Goal: Task Accomplishment & Management: Manage account settings

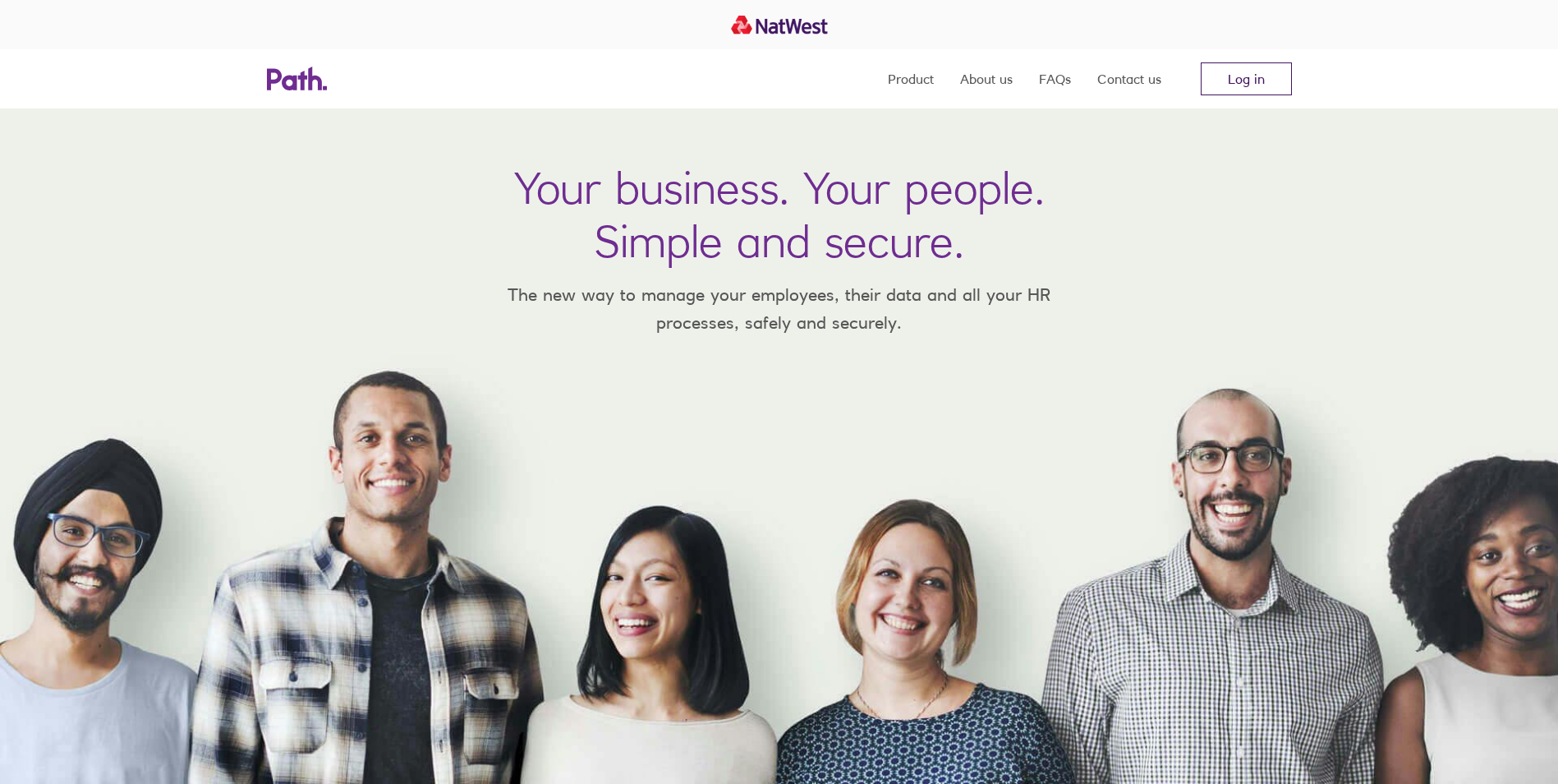
click at [1237, 76] on link "Log in" at bounding box center [1247, 79] width 91 height 33
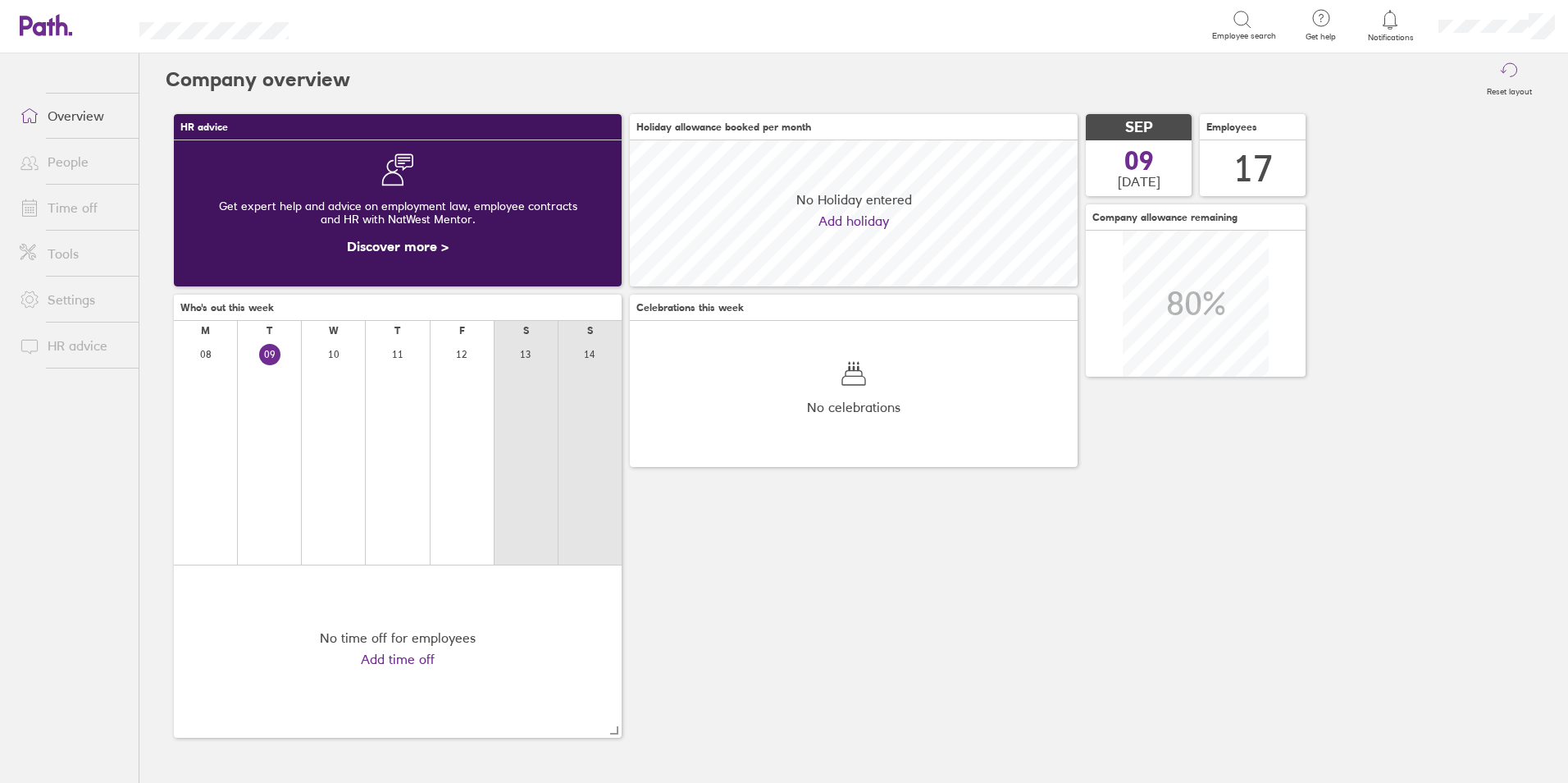
scroll to position [146, 447]
click at [60, 166] on link "People" at bounding box center [72, 162] width 132 height 33
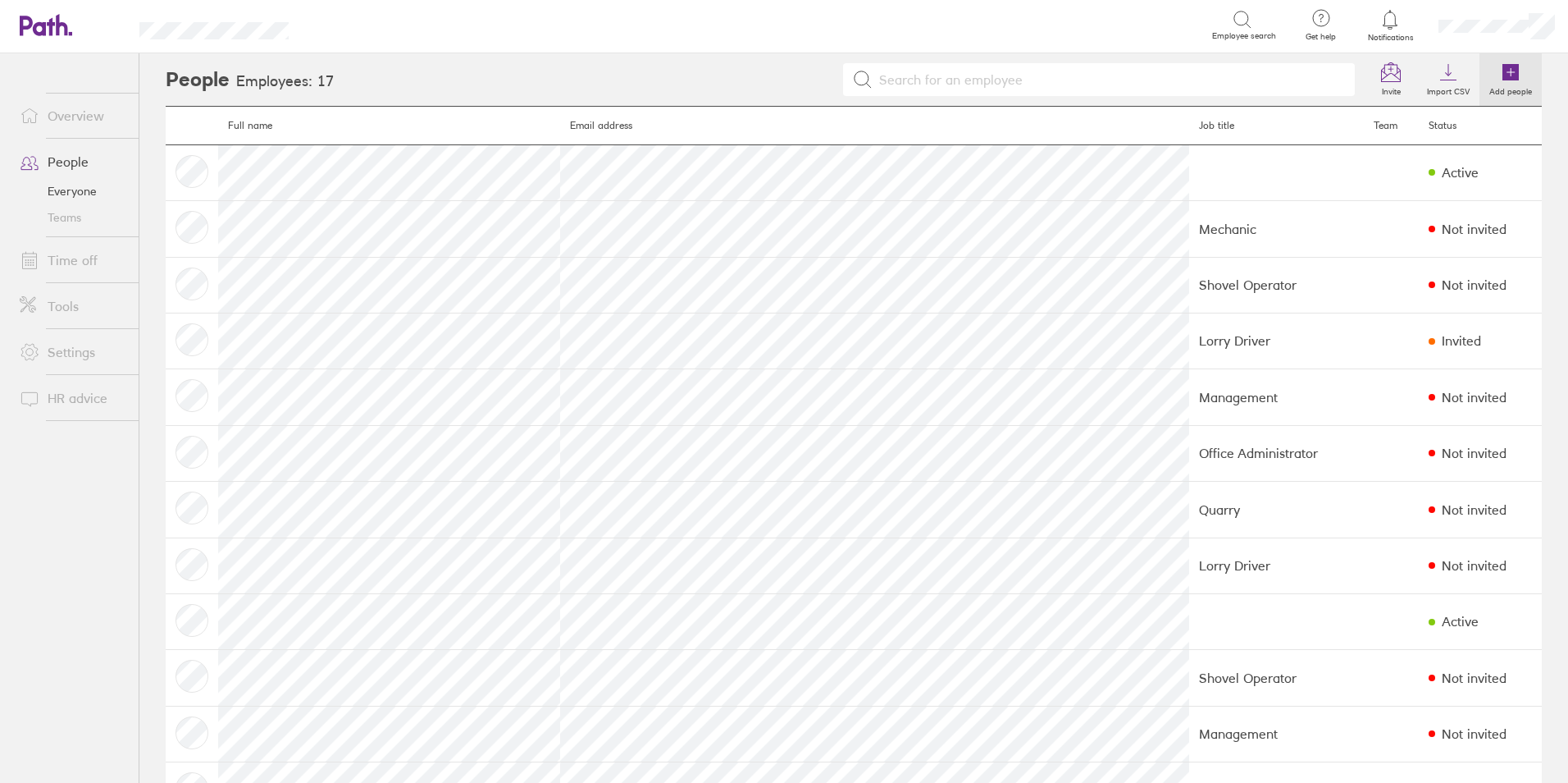
click at [1502, 76] on icon at bounding box center [1510, 72] width 16 height 16
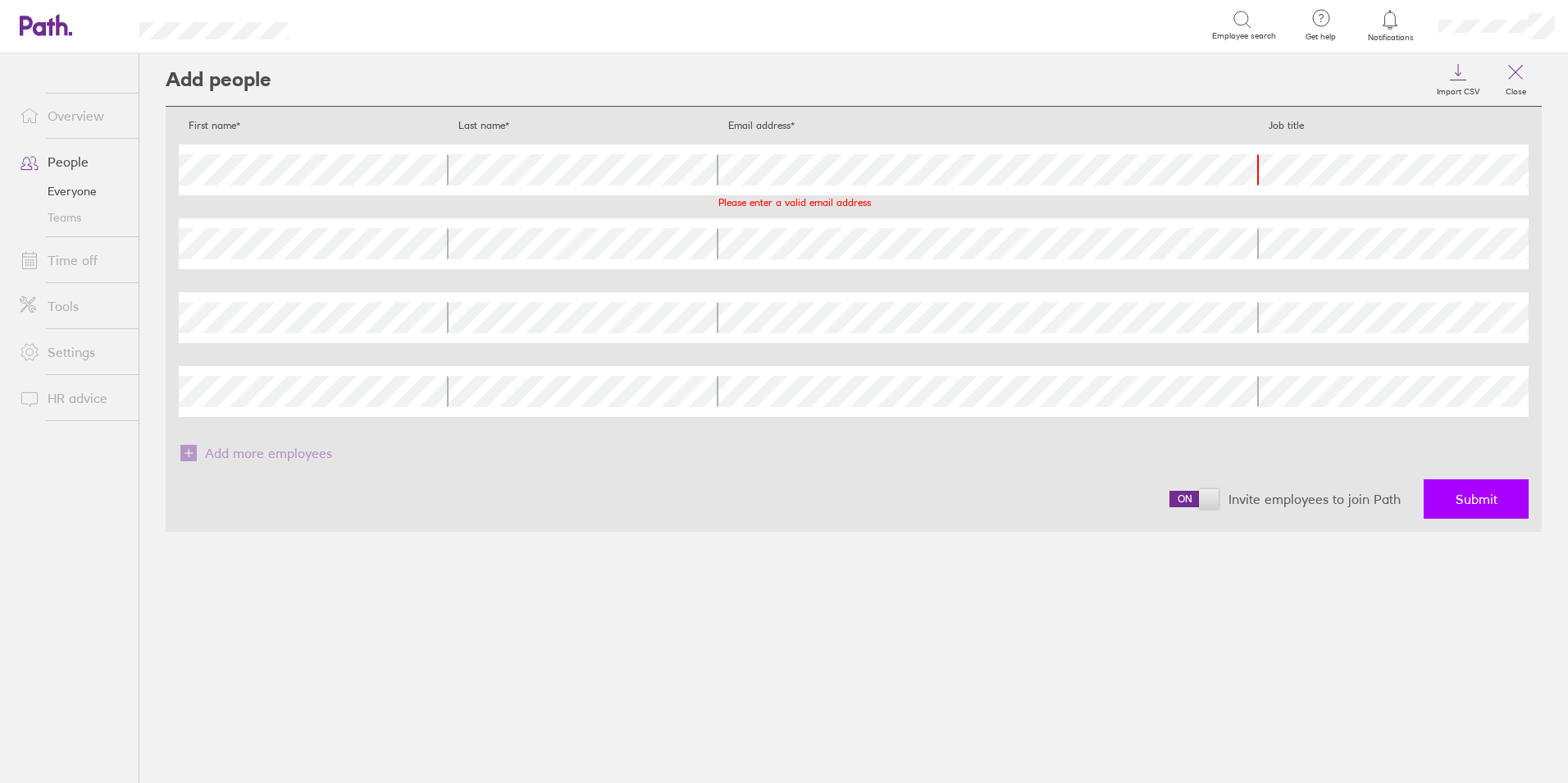
click at [1474, 494] on span "Submit" at bounding box center [1477, 499] width 42 height 15
click at [1458, 497] on span "Submit" at bounding box center [1477, 499] width 42 height 15
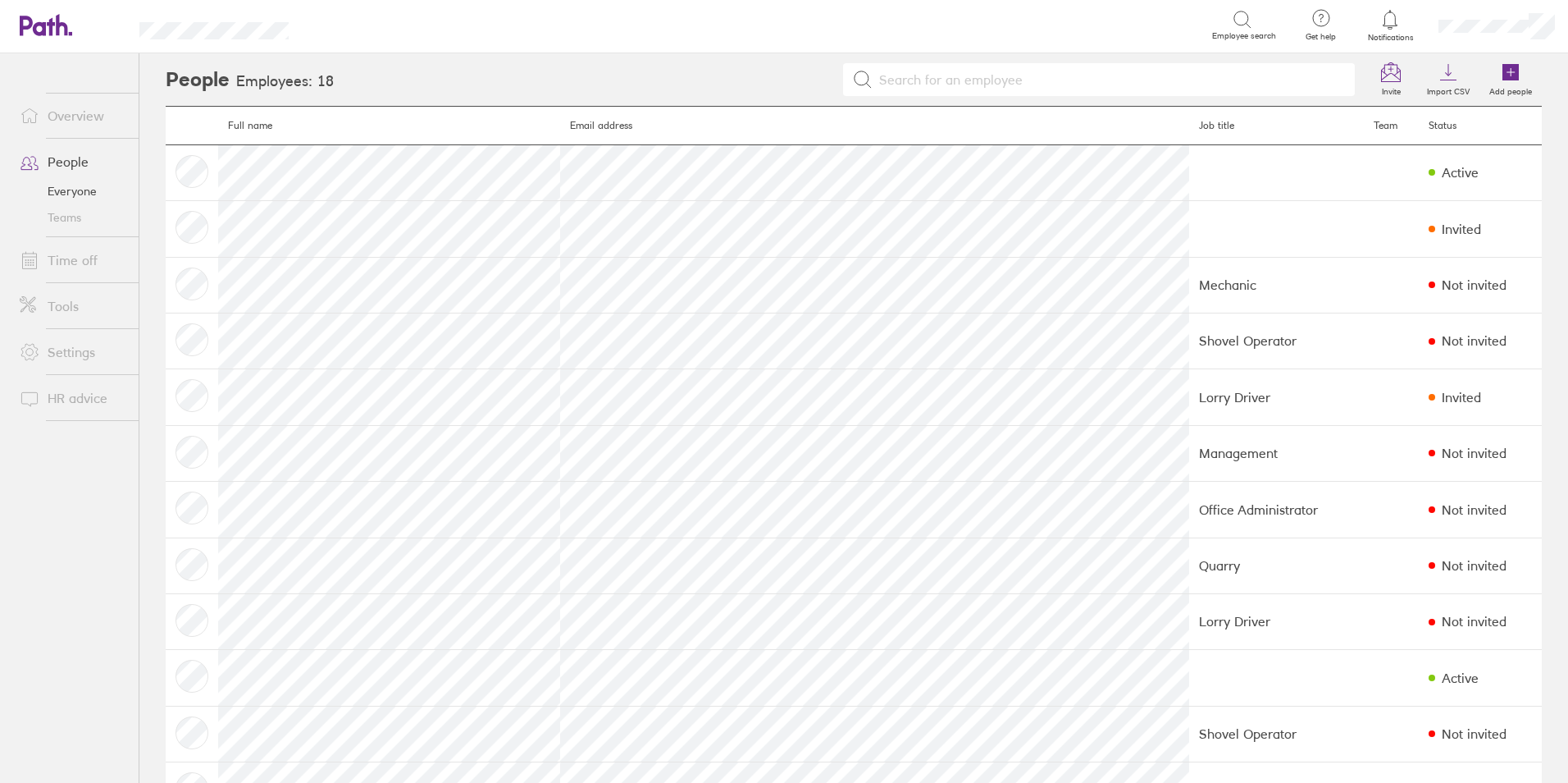
click at [872, 84] on input at bounding box center [1109, 79] width 473 height 31
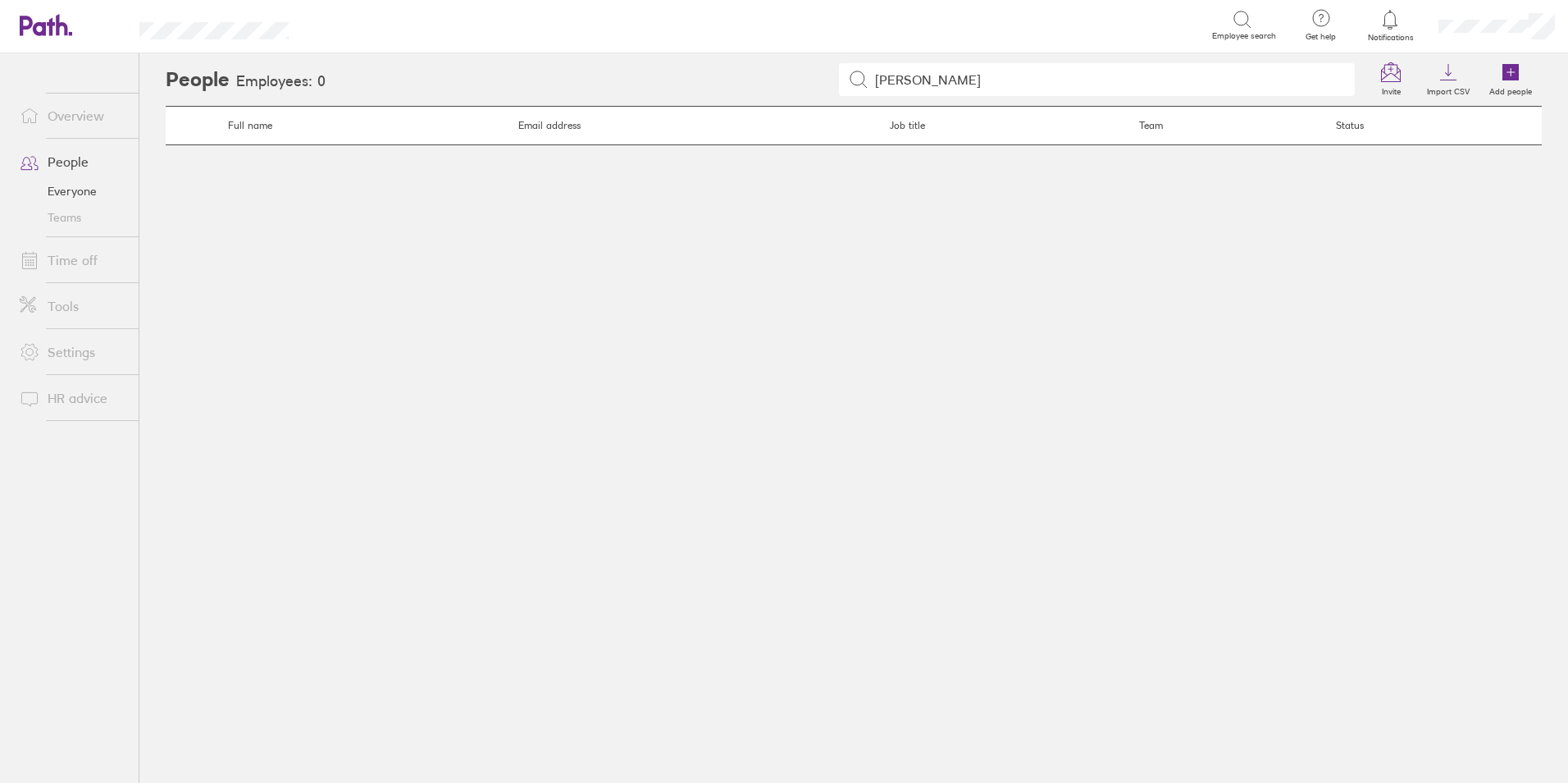
click at [895, 79] on input "Matew Loughlin" at bounding box center [1107, 79] width 478 height 31
click at [979, 75] on input "Mathew Loughlin" at bounding box center [1107, 79] width 478 height 31
type input "M"
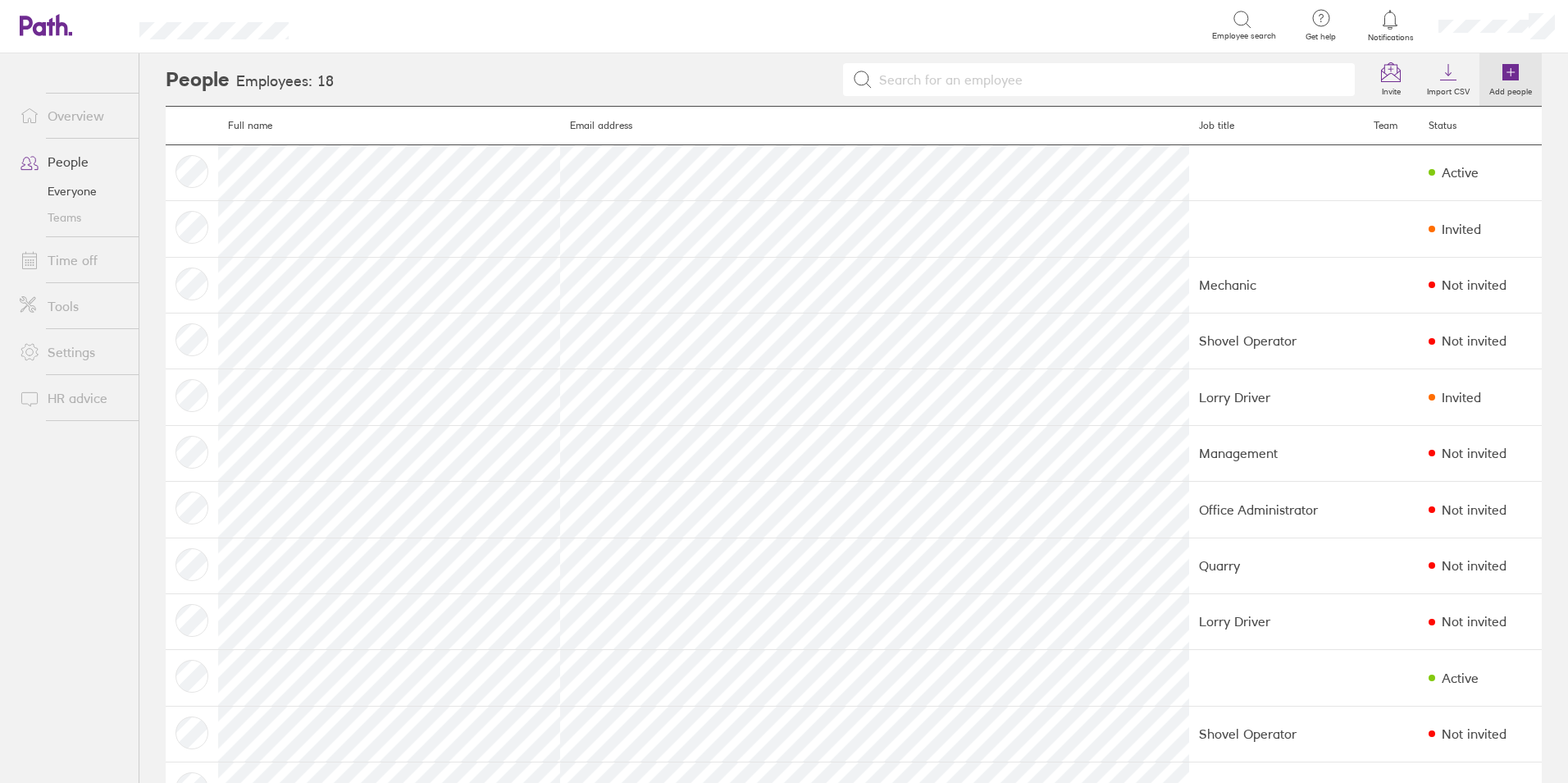
click at [1502, 73] on icon at bounding box center [1510, 72] width 16 height 16
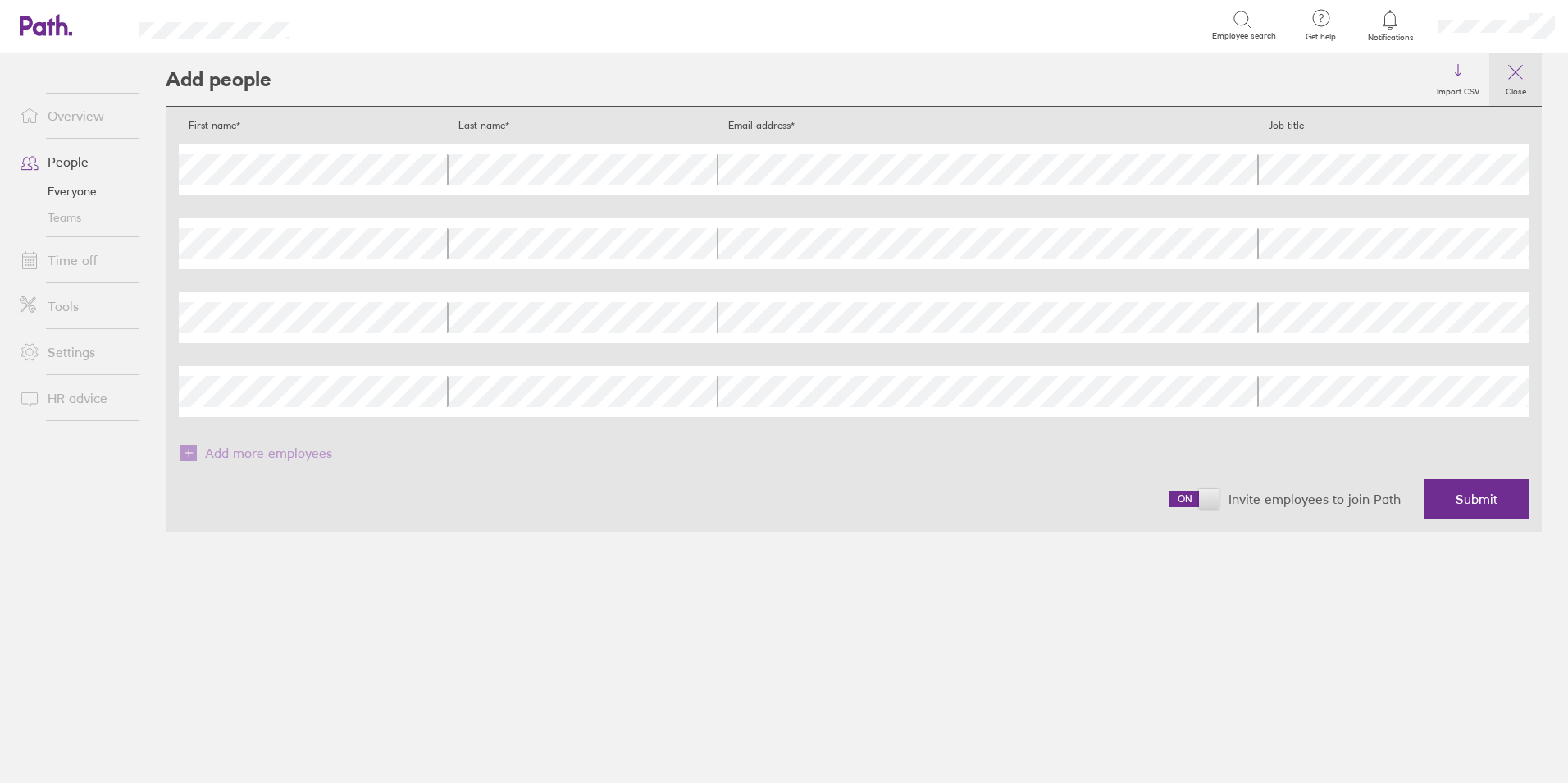
click at [1510, 69] on icon at bounding box center [1516, 72] width 20 height 20
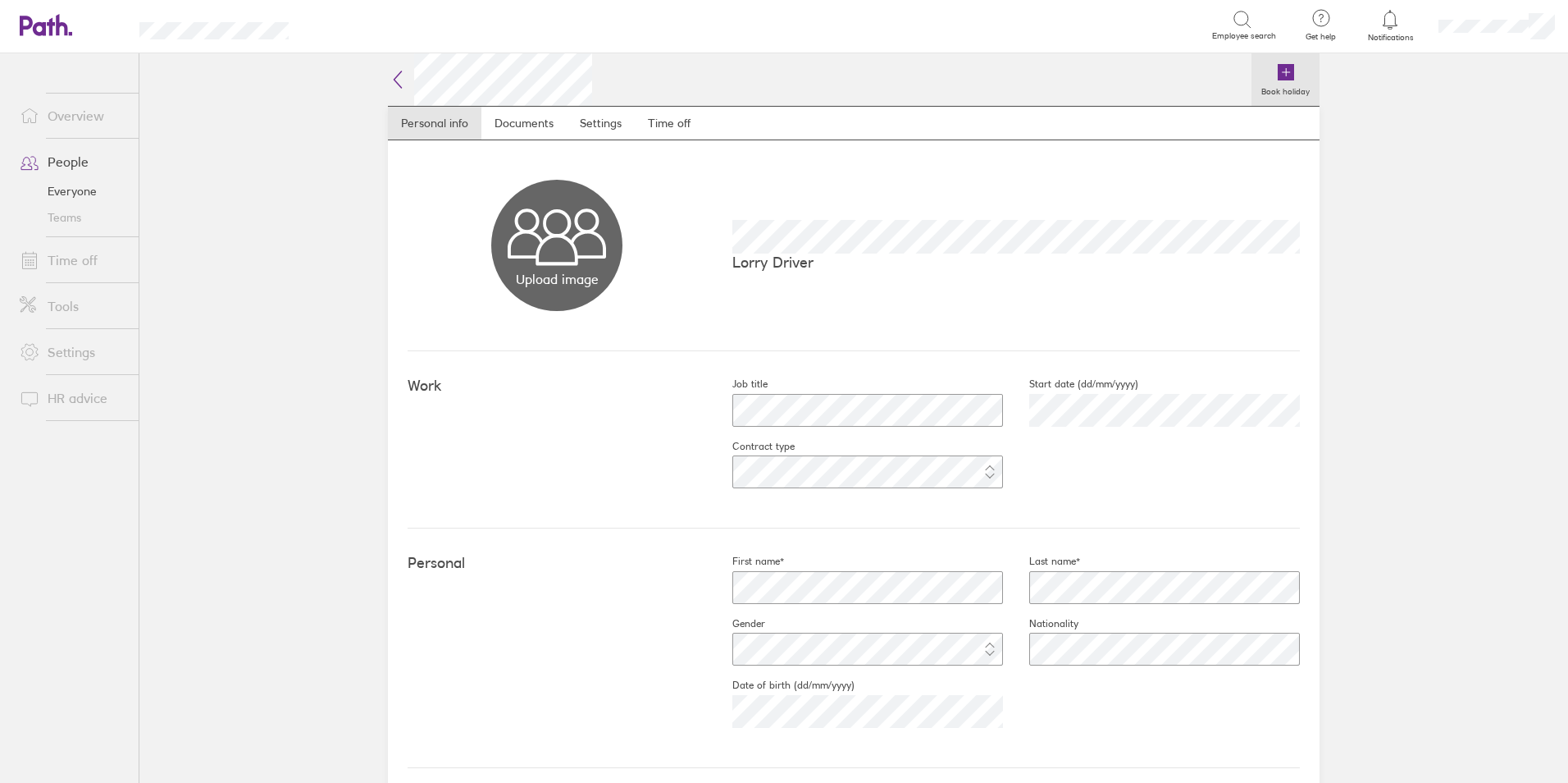
click at [1281, 71] on icon at bounding box center [1286, 72] width 16 height 16
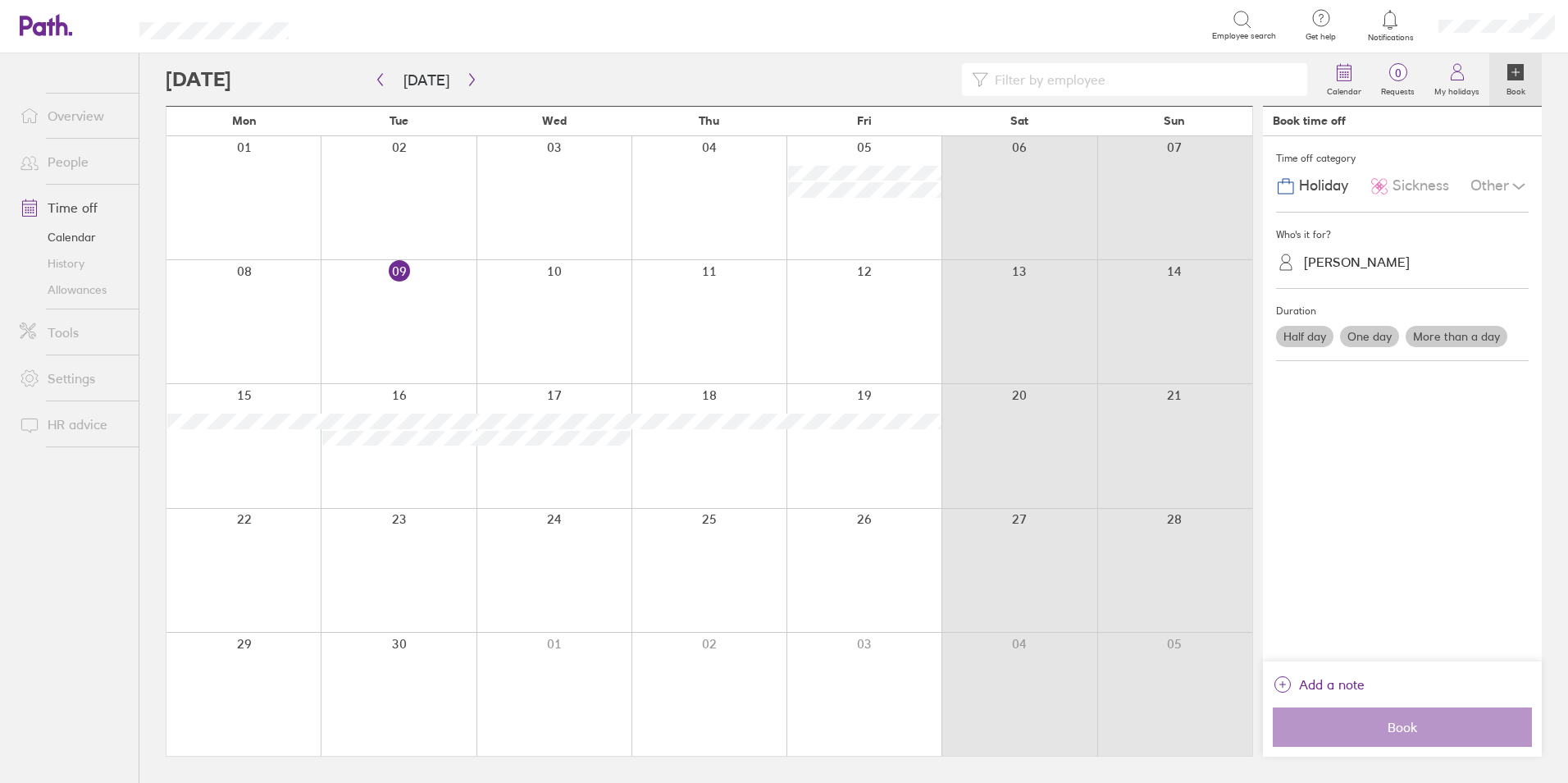
click at [1377, 335] on label "One day" at bounding box center [1369, 335] width 59 height 21
click at [0, 0] on input "One day" at bounding box center [0, 0] width 0 height 0
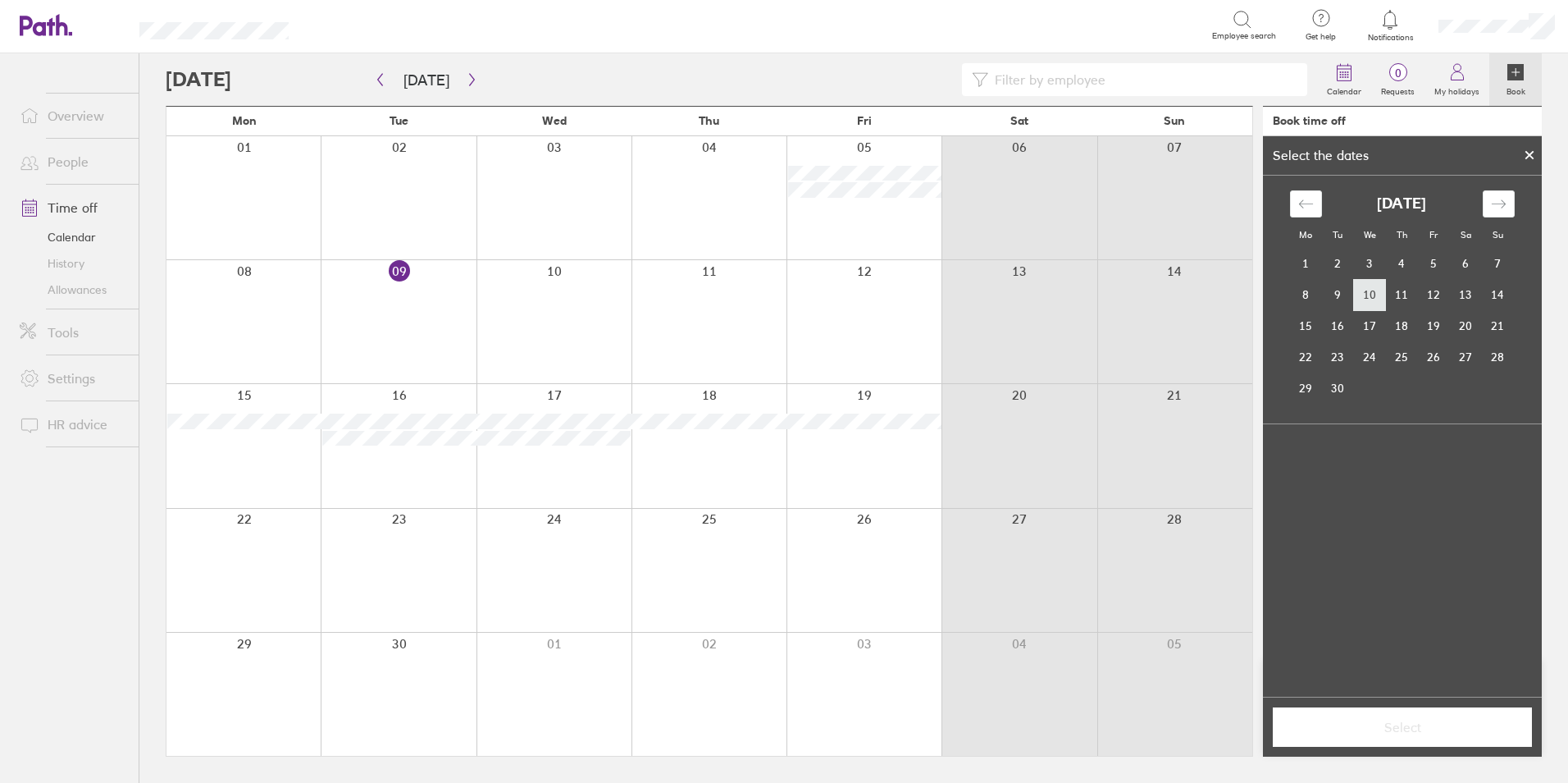
click at [1373, 301] on td "10" at bounding box center [1370, 294] width 32 height 31
click at [1393, 733] on span "Select" at bounding box center [1402, 727] width 237 height 15
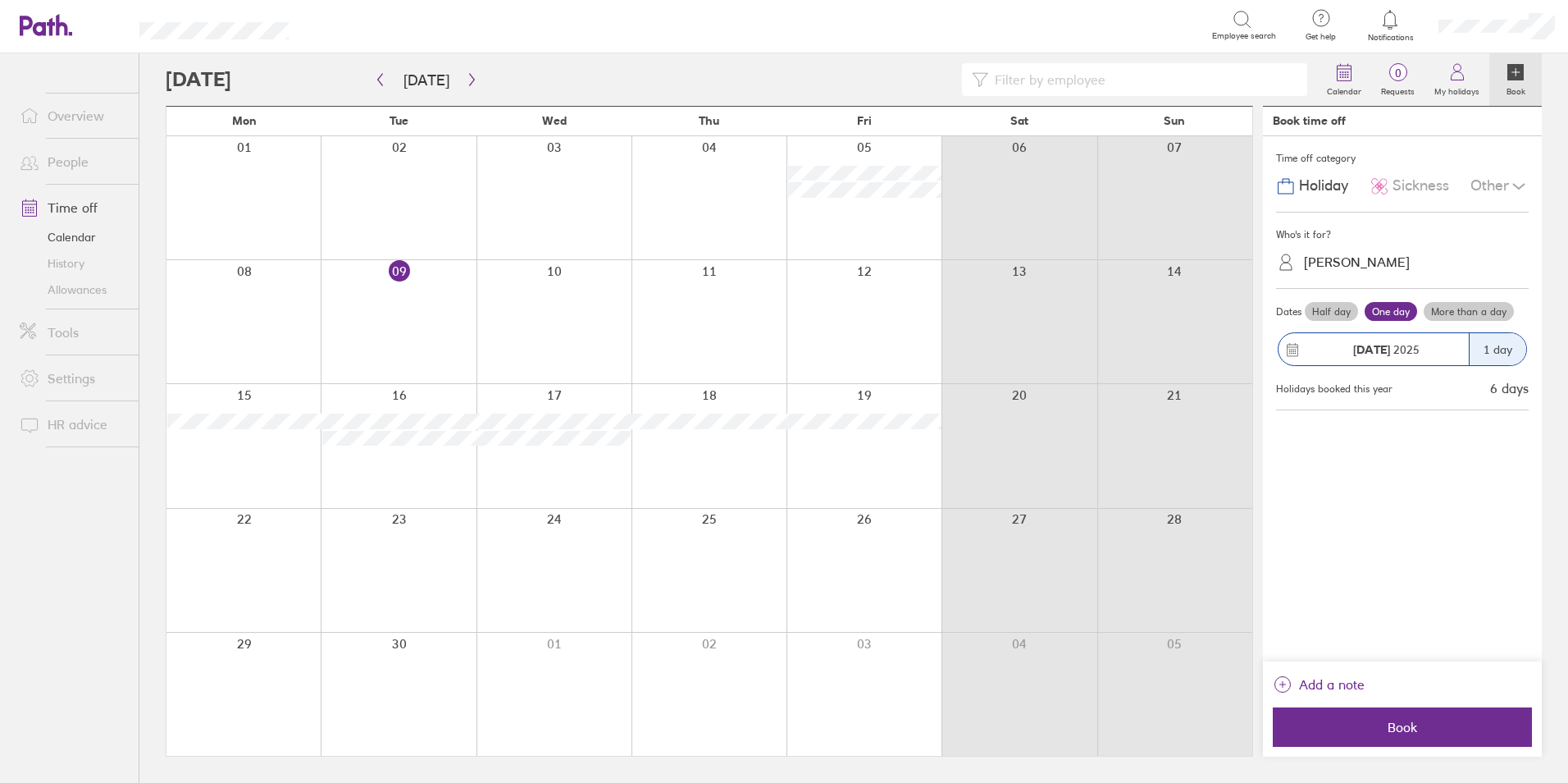
click at [1393, 733] on span "Book" at bounding box center [1402, 727] width 237 height 15
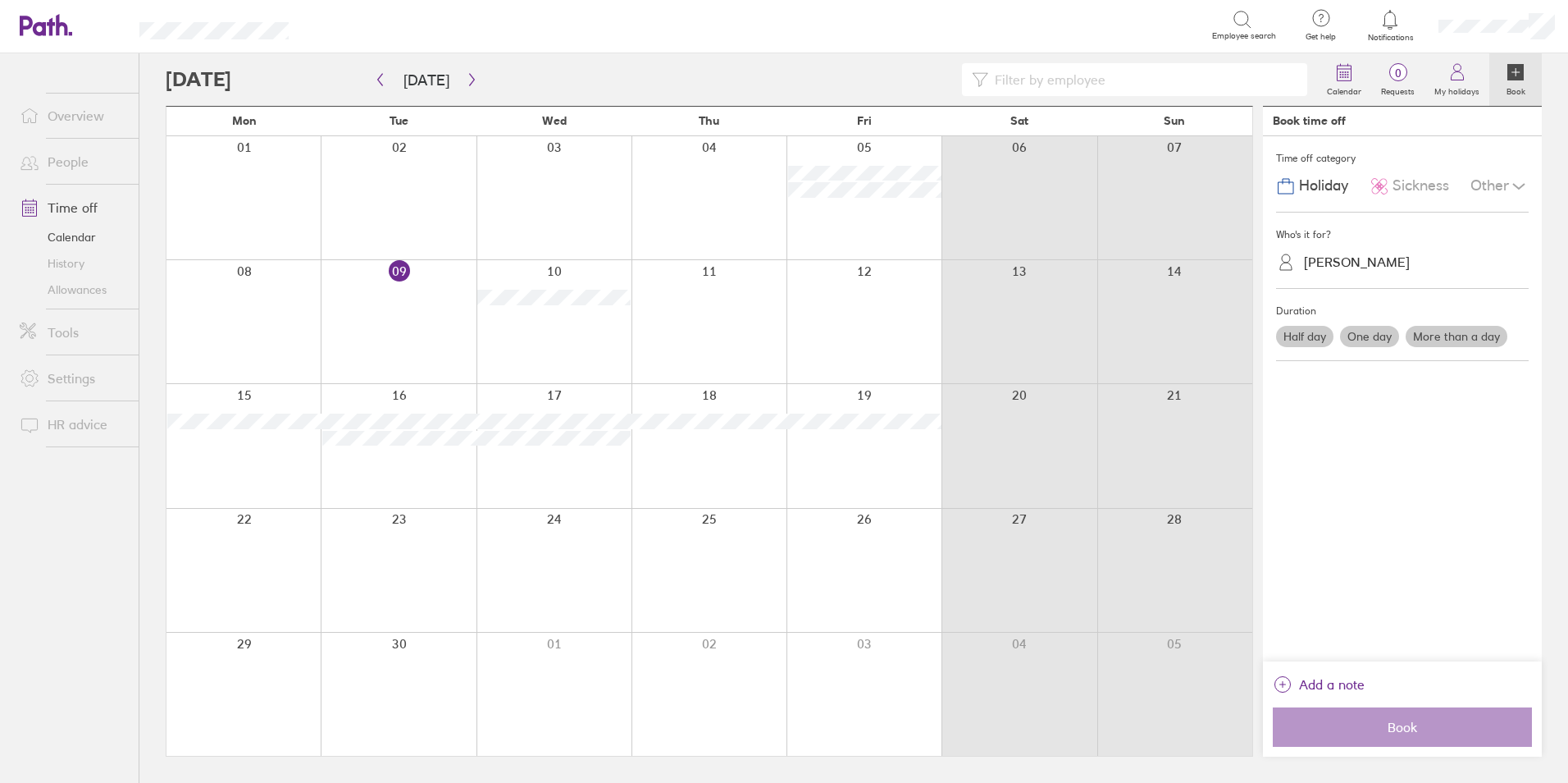
click at [34, 163] on icon at bounding box center [30, 162] width 20 height 20
